Goal: Task Accomplishment & Management: Complete application form

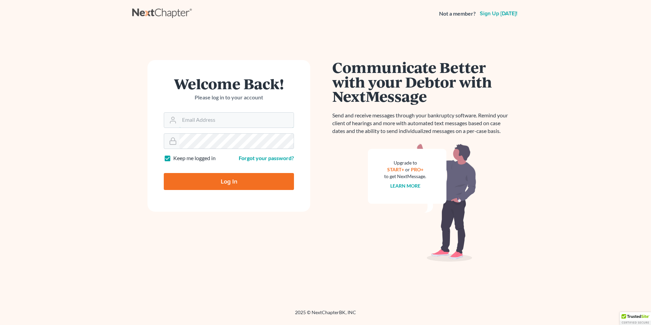
type input "[EMAIL_ADDRESS][PERSON_NAME][DOMAIN_NAME]"
click at [212, 184] on input "Log In" at bounding box center [229, 181] width 130 height 17
type input "Thinking..."
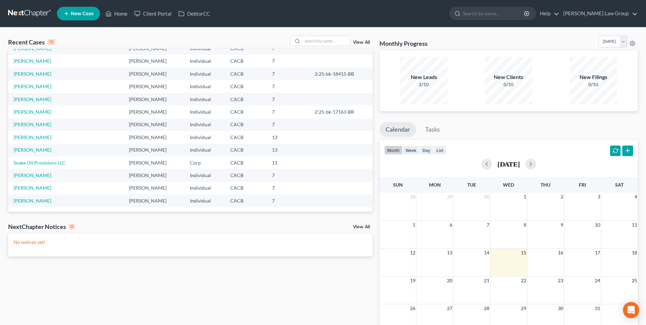
scroll to position [46, 0]
click at [27, 173] on link "[PERSON_NAME]" at bounding box center [33, 175] width 38 height 6
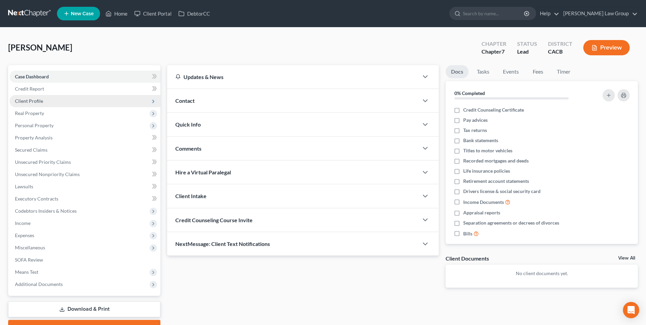
click at [34, 100] on span "Client Profile" at bounding box center [29, 101] width 28 height 6
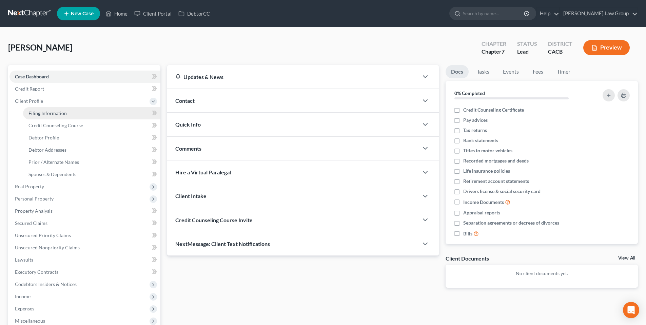
click at [42, 112] on span "Filing Information" at bounding box center [47, 113] width 38 height 6
select select "1"
select select "0"
select select "4"
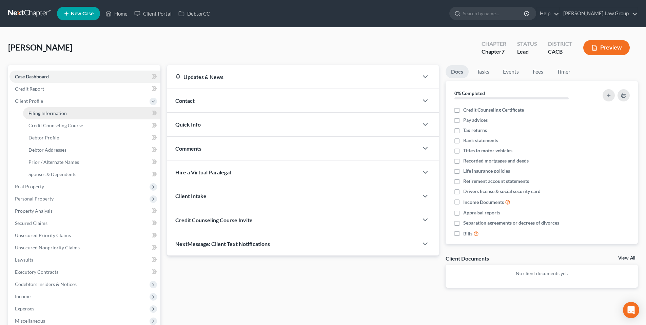
select select "0"
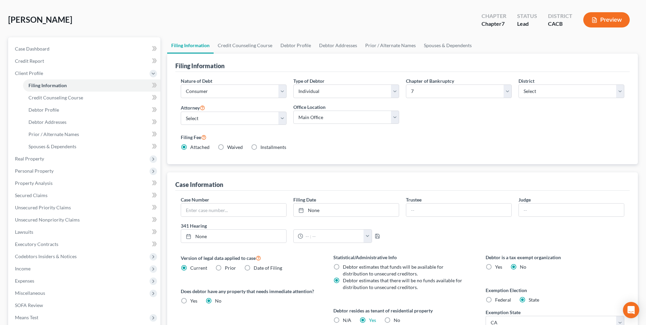
scroll to position [16, 0]
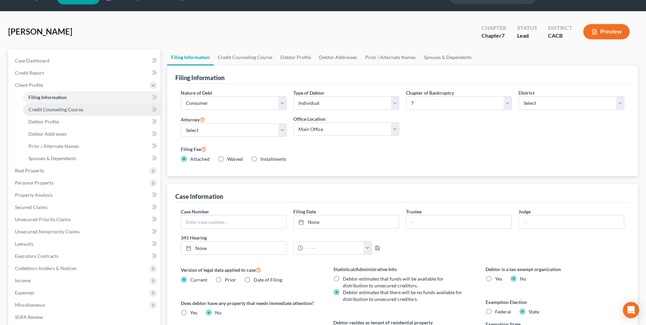
click at [75, 107] on span "Credit Counseling Course" at bounding box center [55, 110] width 55 height 6
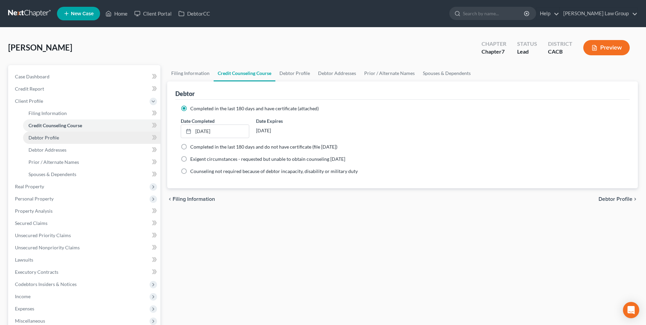
click at [48, 137] on span "Debtor Profile" at bounding box center [43, 138] width 31 height 6
select select "1"
select select "3"
